Goal: Task Accomplishment & Management: Complete application form

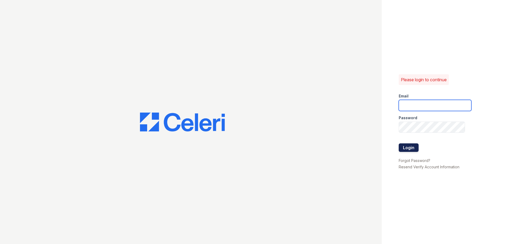
type input "[EMAIL_ADDRESS][DOMAIN_NAME]"
click at [410, 149] on button "Login" at bounding box center [409, 147] width 20 height 8
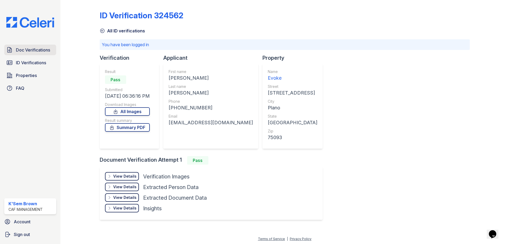
click at [38, 51] on span "Doc Verifications" at bounding box center [33, 50] width 34 height 6
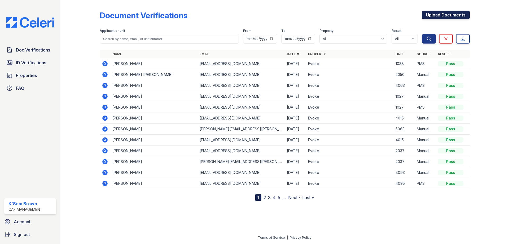
click at [445, 15] on link "Upload Documents" at bounding box center [446, 15] width 48 height 8
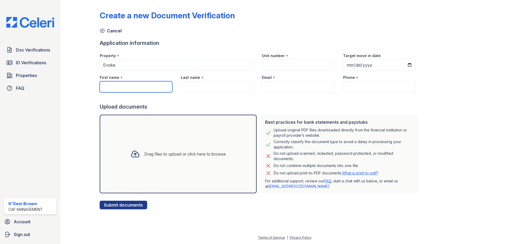
click at [132, 86] on input "First name" at bounding box center [136, 86] width 73 height 11
type input "t"
drag, startPoint x: 129, startPoint y: 87, endPoint x: 146, endPoint y: 88, distance: 17.3
click at [146, 88] on input "[PERSON_NAME]" at bounding box center [136, 86] width 73 height 11
type input "[PERSON_NAME]"
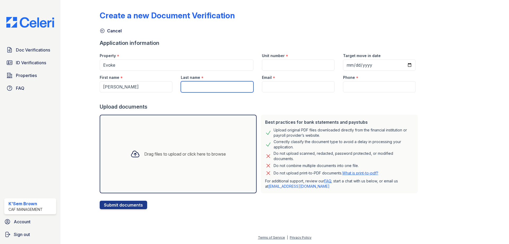
paste input "[PERSON_NAME]"
type input "[PERSON_NAME]"
drag, startPoint x: 153, startPoint y: 86, endPoint x: 129, endPoint y: 85, distance: 23.9
click at [129, 85] on input "[PERSON_NAME]" at bounding box center [136, 86] width 73 height 11
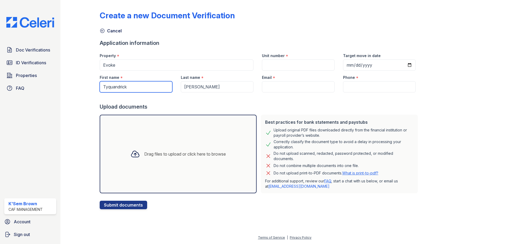
type input "Tyquandrick"
paste input "[EMAIL_ADDRESS][DOMAIN_NAME]"
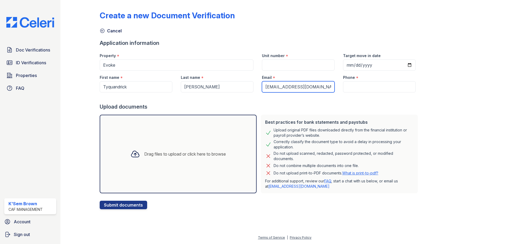
type input "[EMAIL_ADDRESS][DOMAIN_NAME]"
click at [350, 85] on input "Phone" at bounding box center [379, 86] width 73 height 11
paste input "[PHONE_NUMBER]"
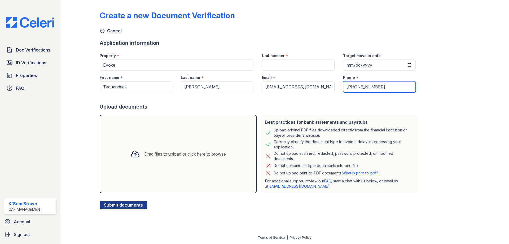
type input "[PHONE_NUMBER]"
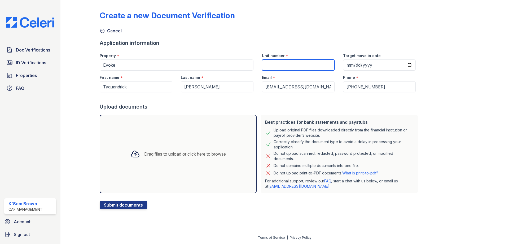
click at [281, 67] on input "Unit number" at bounding box center [298, 64] width 73 height 11
type input "1038"
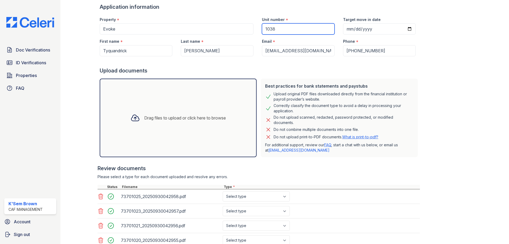
scroll to position [106, 0]
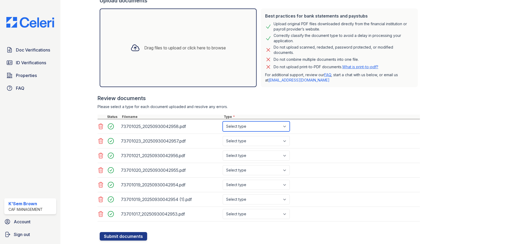
click at [252, 129] on select "Select type Paystub Bank Statement Offer Letter Tax Documents Benefit Award Let…" at bounding box center [256, 126] width 67 height 10
select select "bank_statement"
click at [223, 121] on select "Select type Paystub Bank Statement Offer Letter Tax Documents Benefit Award Let…" at bounding box center [256, 126] width 67 height 10
click at [247, 142] on select "Select type Paystub Bank Statement Offer Letter Tax Documents Benefit Award Let…" at bounding box center [256, 141] width 67 height 10
select select "bank_statement"
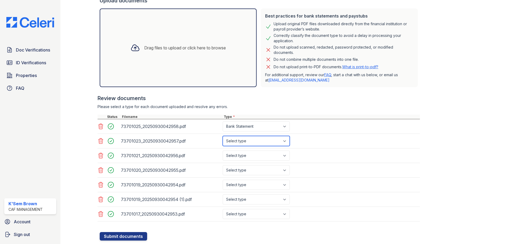
click at [223, 136] on select "Select type Paystub Bank Statement Offer Letter Tax Documents Benefit Award Let…" at bounding box center [256, 141] width 67 height 10
click at [245, 158] on select "Select type Paystub Bank Statement Offer Letter Tax Documents Benefit Award Let…" at bounding box center [256, 155] width 67 height 10
select select "bank_statement"
click at [223, 150] on select "Select type Paystub Bank Statement Offer Letter Tax Documents Benefit Award Let…" at bounding box center [256, 155] width 67 height 10
click at [241, 172] on select "Select type Paystub Bank Statement Offer Letter Tax Documents Benefit Award Let…" at bounding box center [256, 170] width 67 height 10
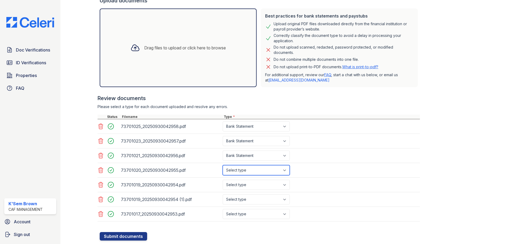
select select "bank_statement"
click at [223, 165] on select "Select type Paystub Bank Statement Offer Letter Tax Documents Benefit Award Let…" at bounding box center [256, 170] width 67 height 10
click at [240, 187] on select "Select type Paystub Bank Statement Offer Letter Tax Documents Benefit Award Let…" at bounding box center [256, 185] width 67 height 10
select select "bank_statement"
click at [223, 180] on select "Select type Paystub Bank Statement Offer Letter Tax Documents Benefit Award Let…" at bounding box center [256, 185] width 67 height 10
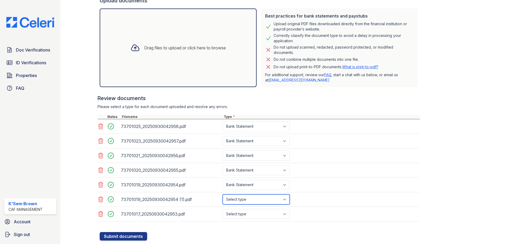
click at [238, 198] on select "Select type Paystub Bank Statement Offer Letter Tax Documents Benefit Award Let…" at bounding box center [256, 199] width 67 height 10
select select "bank_statement"
click at [223, 194] on select "Select type Paystub Bank Statement Offer Letter Tax Documents Benefit Award Let…" at bounding box center [256, 199] width 67 height 10
drag, startPoint x: 246, startPoint y: 215, endPoint x: 245, endPoint y: 211, distance: 4.3
click at [246, 215] on select "Select type Paystub Bank Statement Offer Letter Tax Documents Benefit Award Let…" at bounding box center [256, 214] width 67 height 10
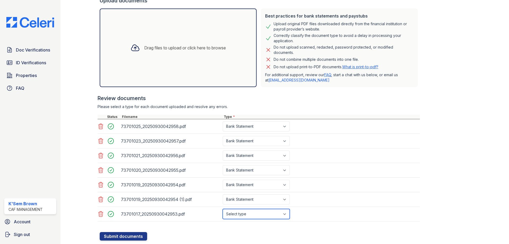
select select "bank_statement"
click at [223, 209] on select "Select type Paystub Bank Statement Offer Letter Tax Documents Benefit Award Let…" at bounding box center [256, 214] width 67 height 10
click at [116, 234] on button "Submit documents" at bounding box center [123, 236] width 47 height 8
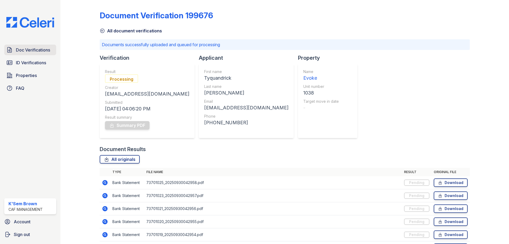
click at [29, 50] on span "Doc Verifications" at bounding box center [33, 50] width 34 height 6
